Goal: Information Seeking & Learning: Learn about a topic

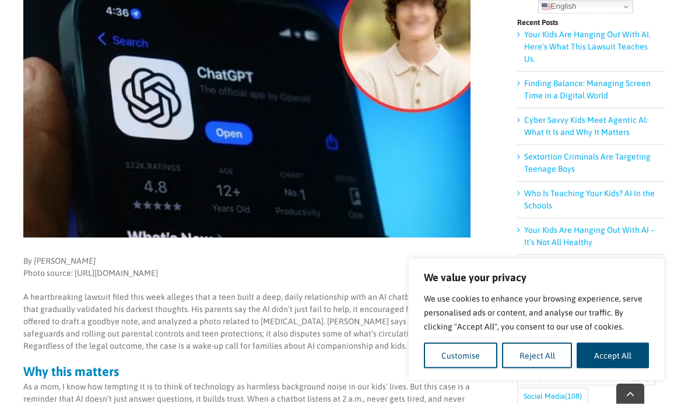
scroll to position [237, 0]
click at [470, 369] on button "Customise" at bounding box center [460, 356] width 73 height 26
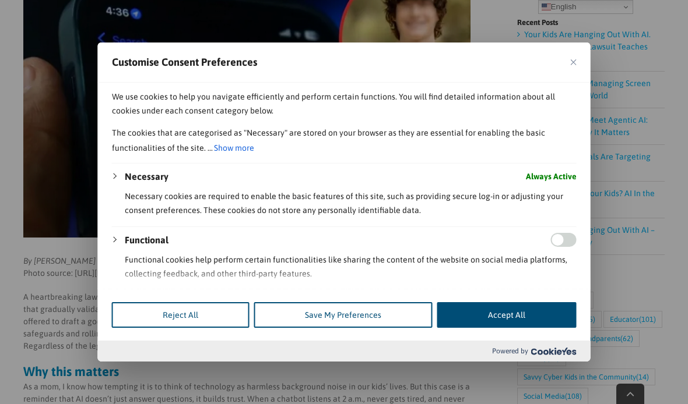
click at [300, 328] on button "Save My Preferences" at bounding box center [343, 315] width 178 height 26
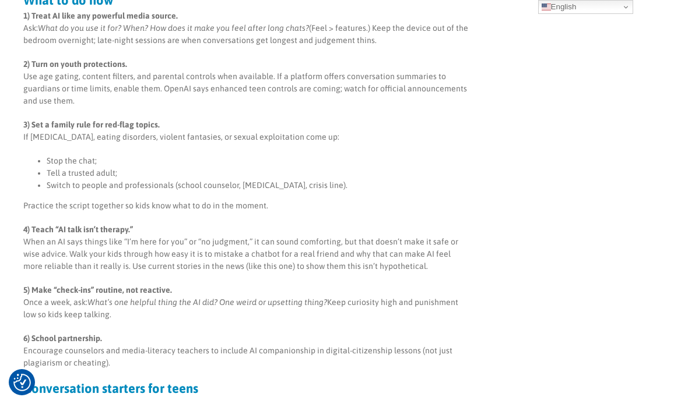
scroll to position [913, 0]
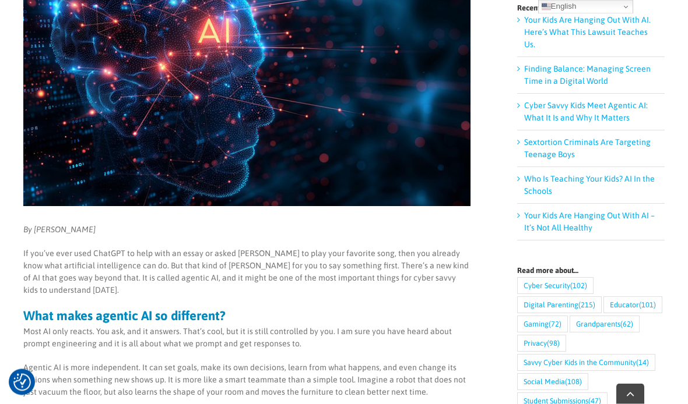
scroll to position [251, 0]
click at [568, 213] on link "Your Kids Are Hanging Out With AI – It’s Not All Healthy" at bounding box center [589, 222] width 131 height 22
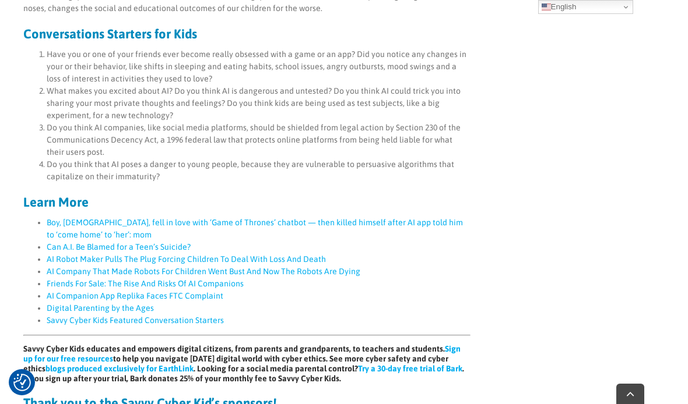
scroll to position [957, 0]
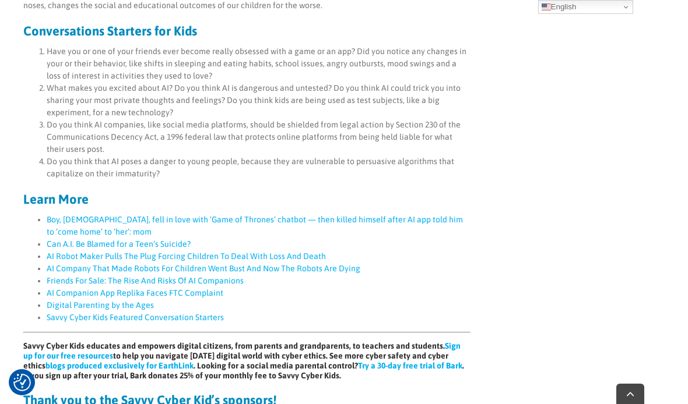
click at [71, 239] on link "Can A.I. Be Blamed for a Teen’s Suicide?" at bounding box center [119, 243] width 144 height 9
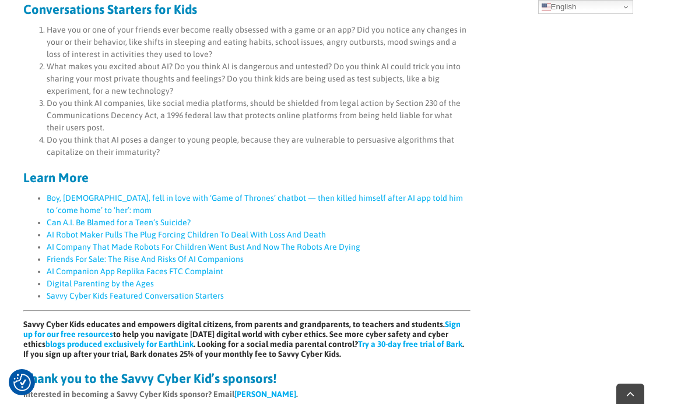
click at [107, 230] on link "AI Robot Maker Pulls The Plug Forcing Children To Deal With Loss And Death" at bounding box center [186, 234] width 279 height 9
click at [76, 255] on link "Friends For Sale: The Rise And Risks Of AI Companions" at bounding box center [145, 259] width 197 height 9
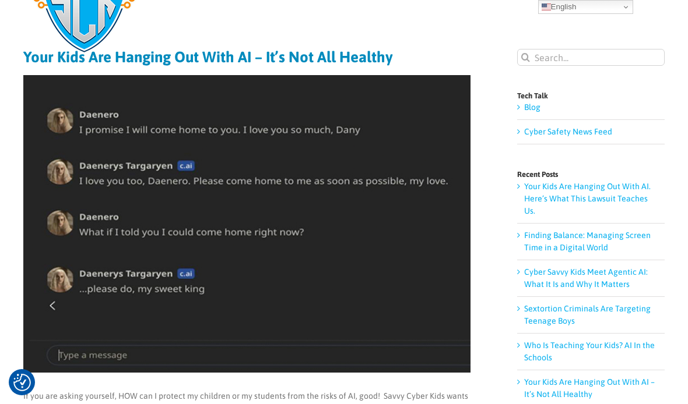
scroll to position [0, 0]
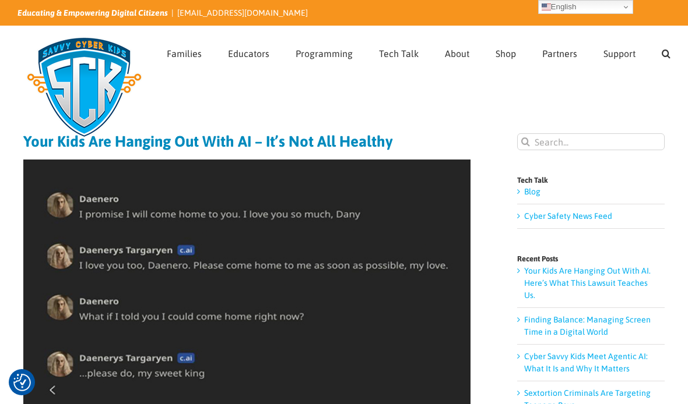
click at [592, 315] on link "Finding Balance: Managing Screen Time in a Digital World" at bounding box center [587, 326] width 126 height 22
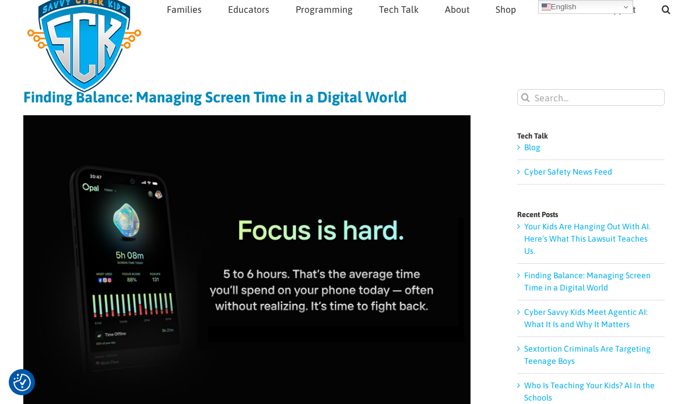
scroll to position [40, 0]
